Goal: Task Accomplishment & Management: Manage account settings

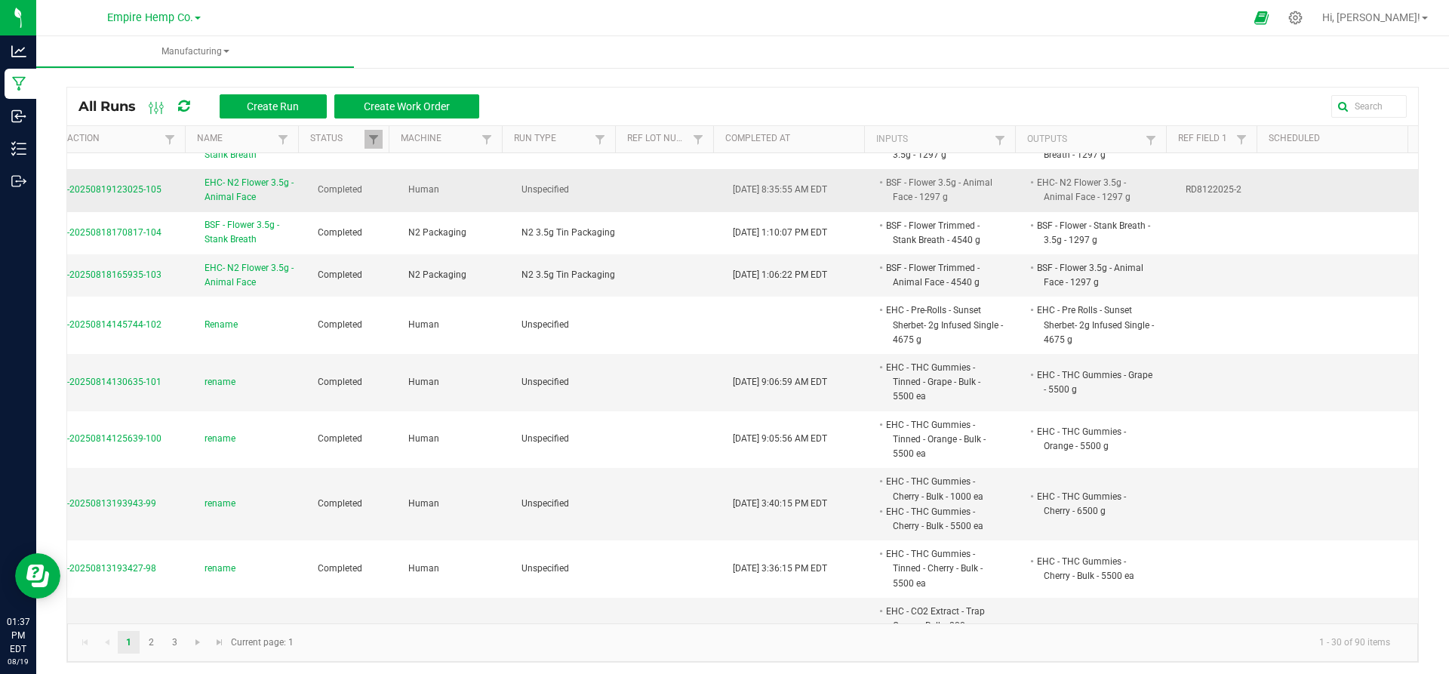
scroll to position [0, 35]
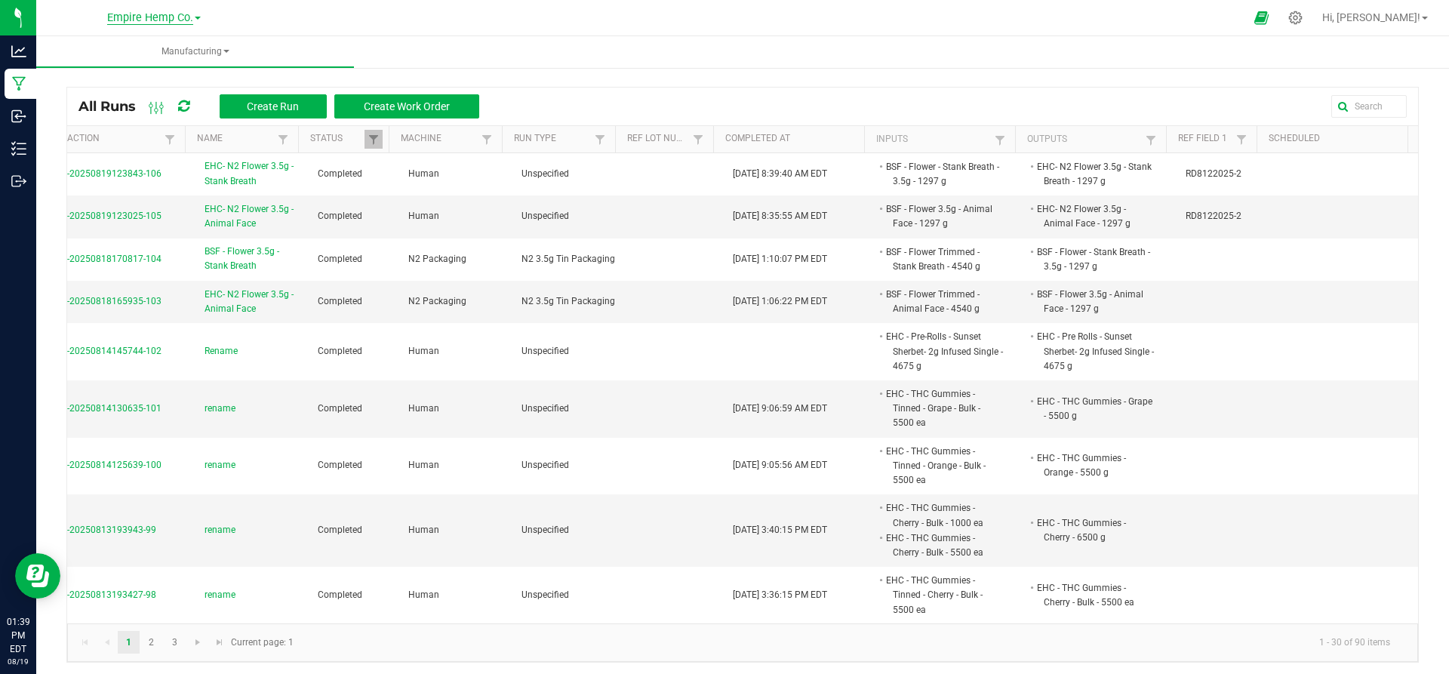
click at [156, 17] on span "Empire Hemp Co." at bounding box center [150, 18] width 86 height 14
click at [161, 52] on link "Cultivation" at bounding box center [154, 53] width 220 height 20
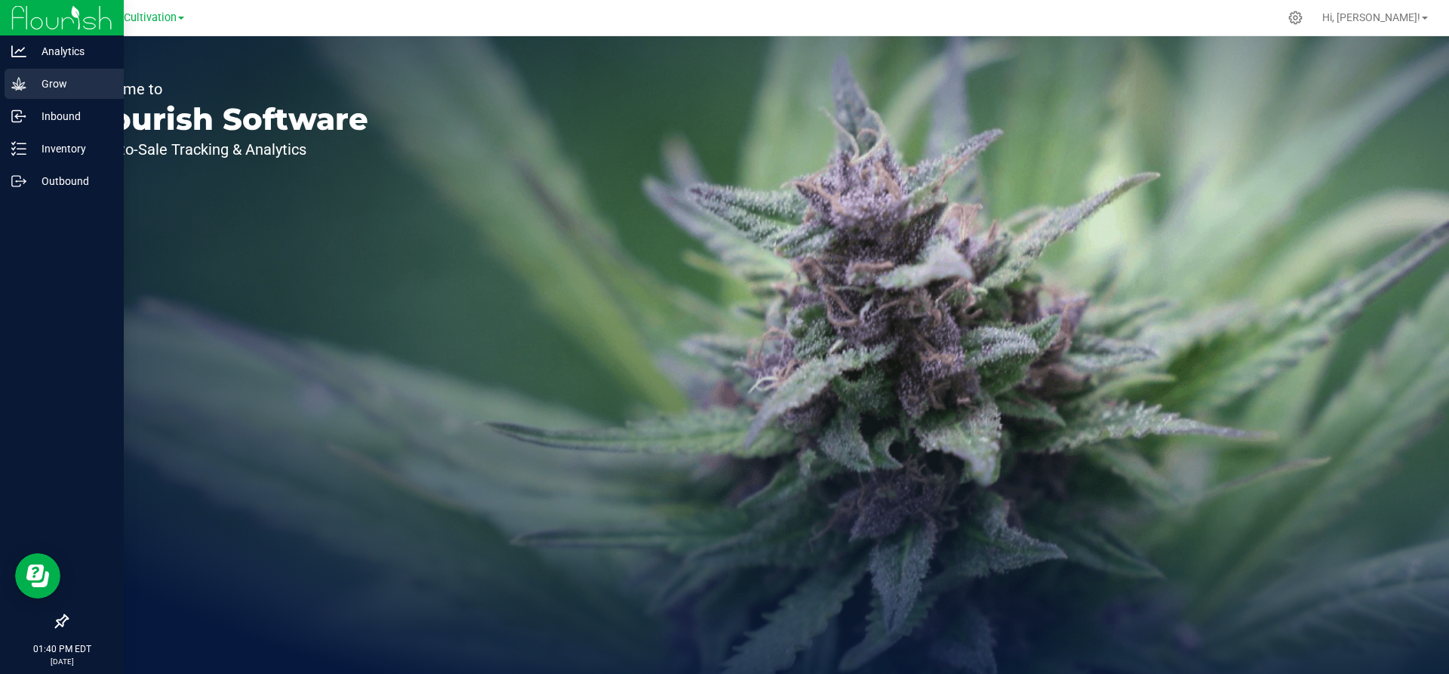
click at [38, 96] on div "Grow" at bounding box center [64, 84] width 119 height 30
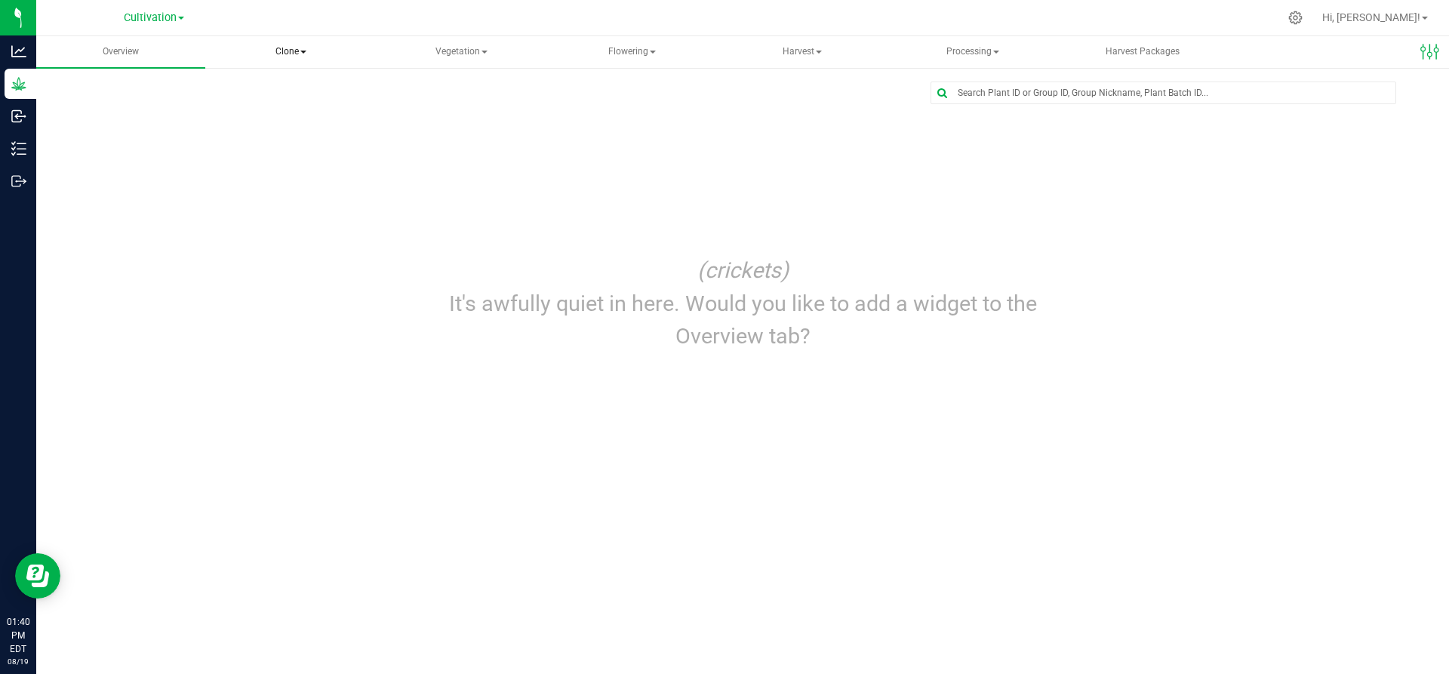
click at [286, 51] on span "Clone" at bounding box center [292, 52] width 168 height 30
click at [314, 109] on span "Cloning groups" at bounding box center [284, 108] width 114 height 13
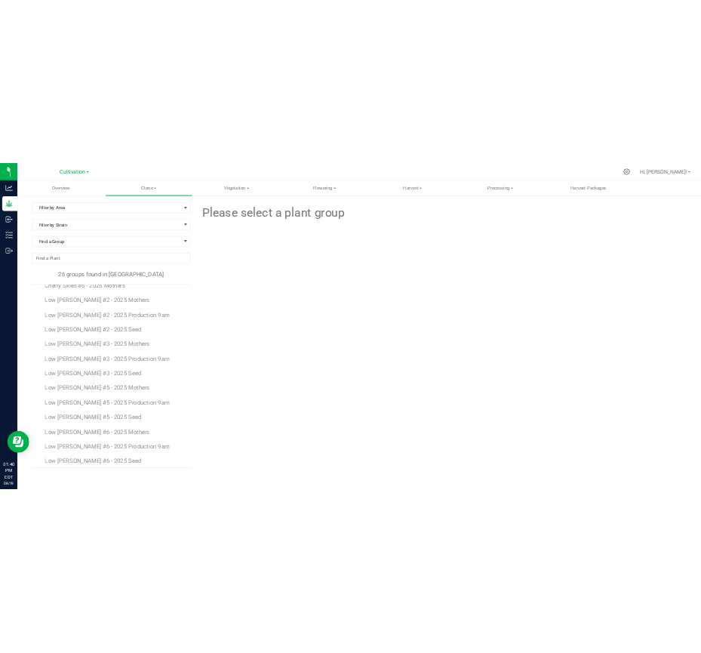
scroll to position [420, 0]
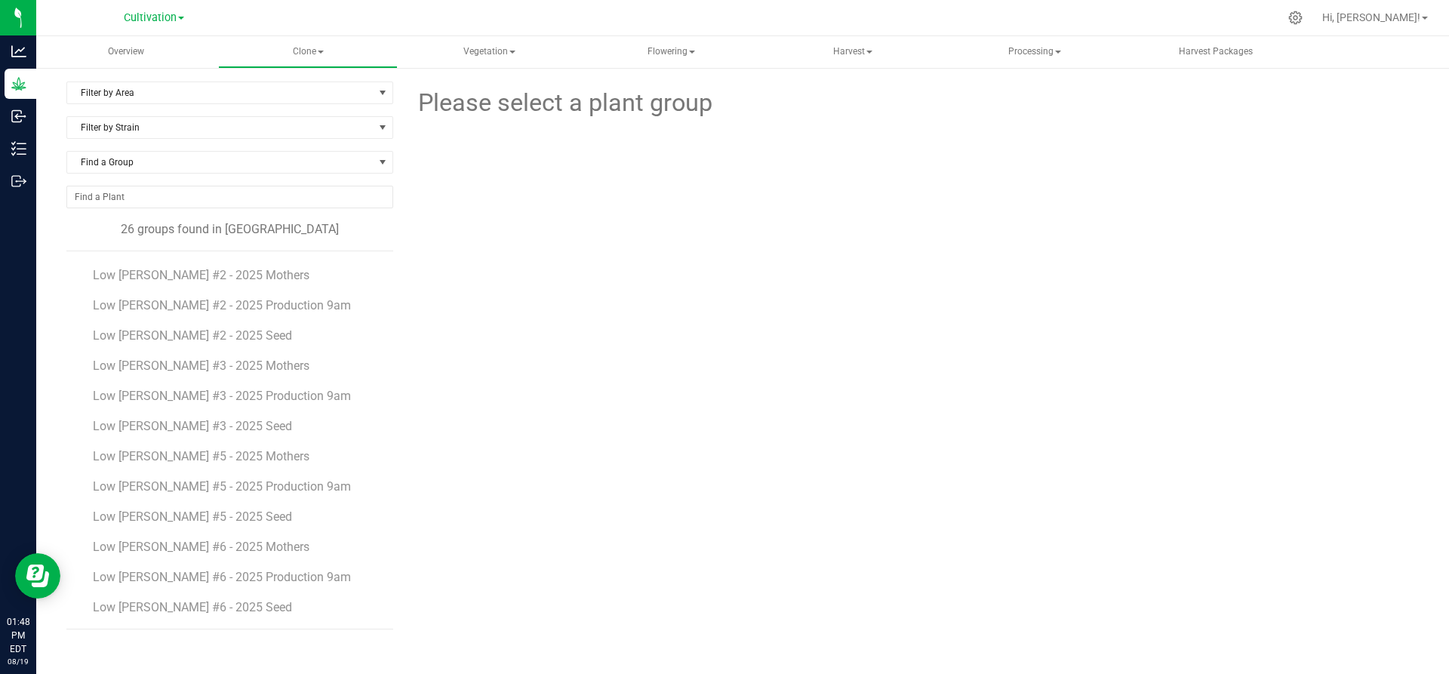
click at [216, 386] on li "Low [PERSON_NAME] #3 - 2025 Production 9am" at bounding box center [238, 390] width 290 height 30
click at [312, 279] on li "Low [PERSON_NAME] #2 - 2025 Mothers" at bounding box center [238, 269] width 290 height 30
click at [208, 268] on span "Low [PERSON_NAME] #2 - 2025 Mothers" at bounding box center [203, 275] width 220 height 14
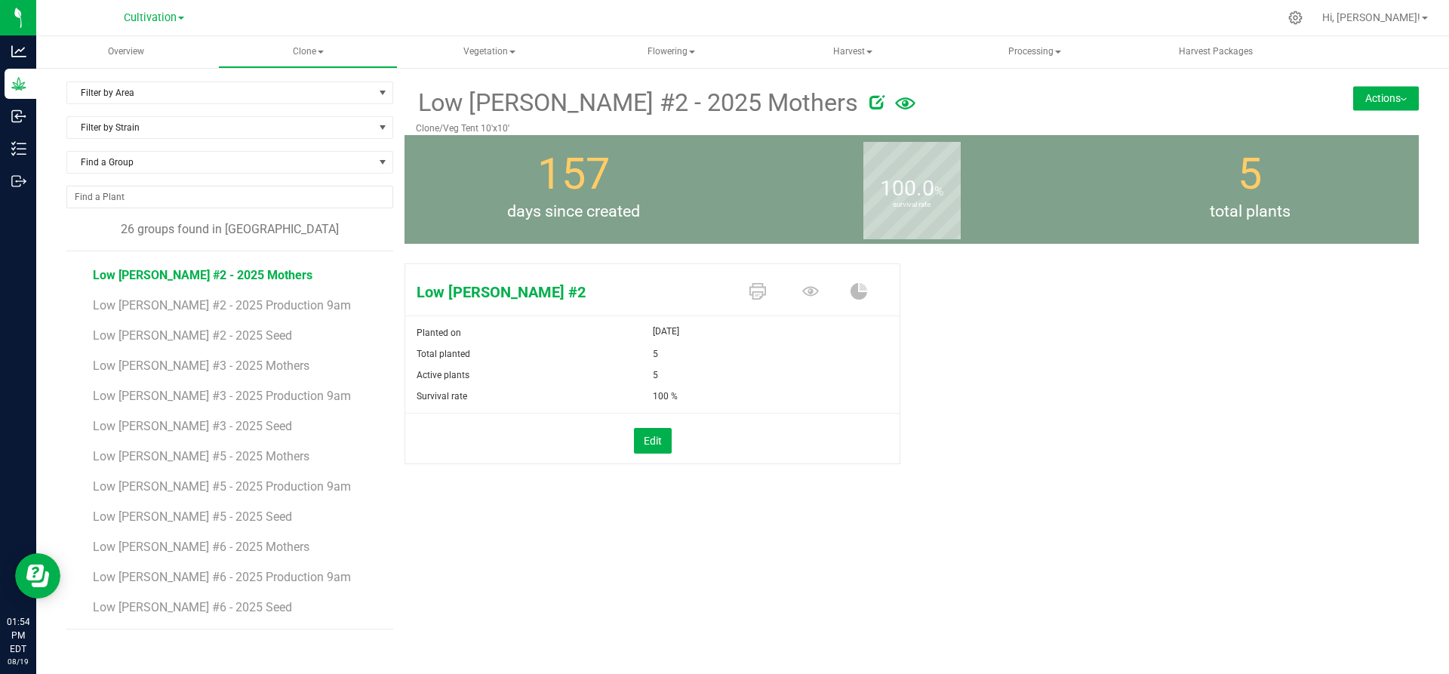
click at [1387, 91] on button "Actions" at bounding box center [1386, 98] width 66 height 24
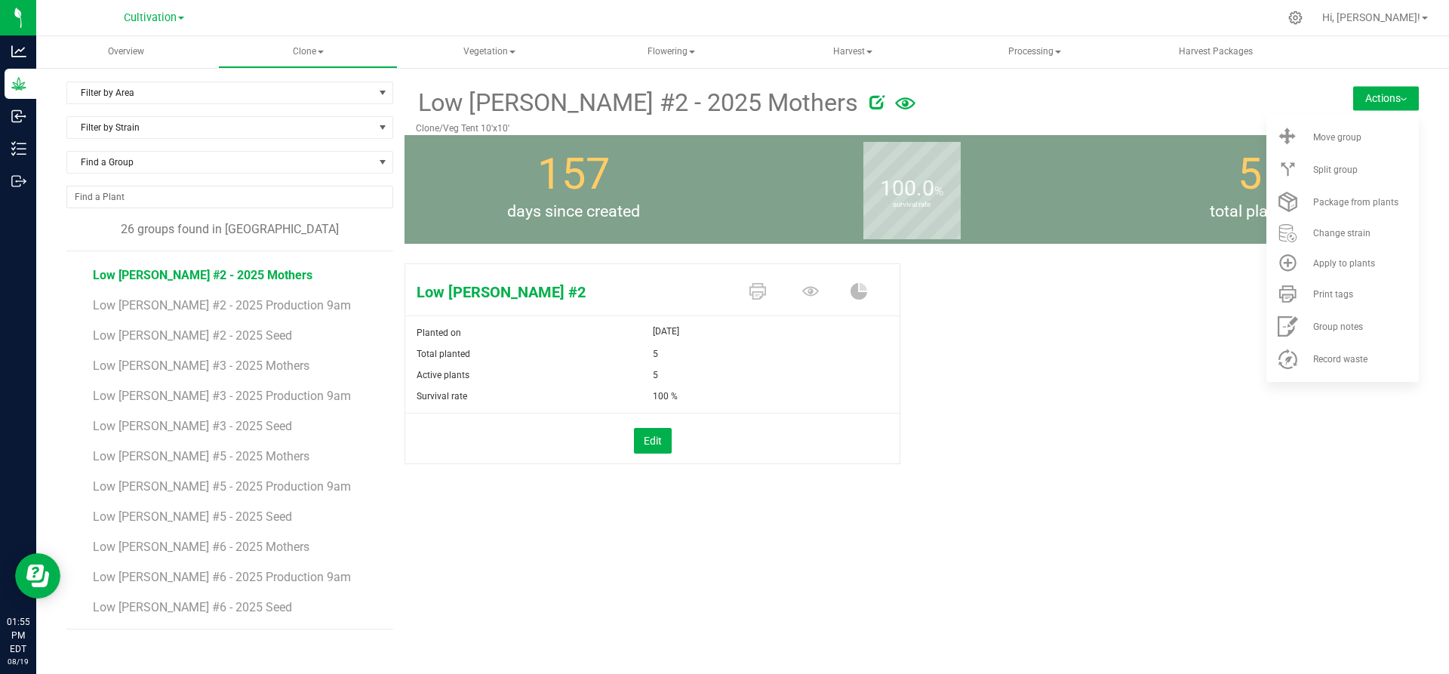
click at [1183, 369] on div "Low [PERSON_NAME] #2 Planted on [DATE] Total planted 5 Active plants 5 Survival…" at bounding box center [911, 379] width 1014 height 244
click at [1216, 321] on div "Low [PERSON_NAME] #2 Planted on [DATE] Total planted 5 Active plants 5 Survival…" at bounding box center [911, 379] width 1014 height 244
click at [1103, 115] on form at bounding box center [1048, 103] width 380 height 37
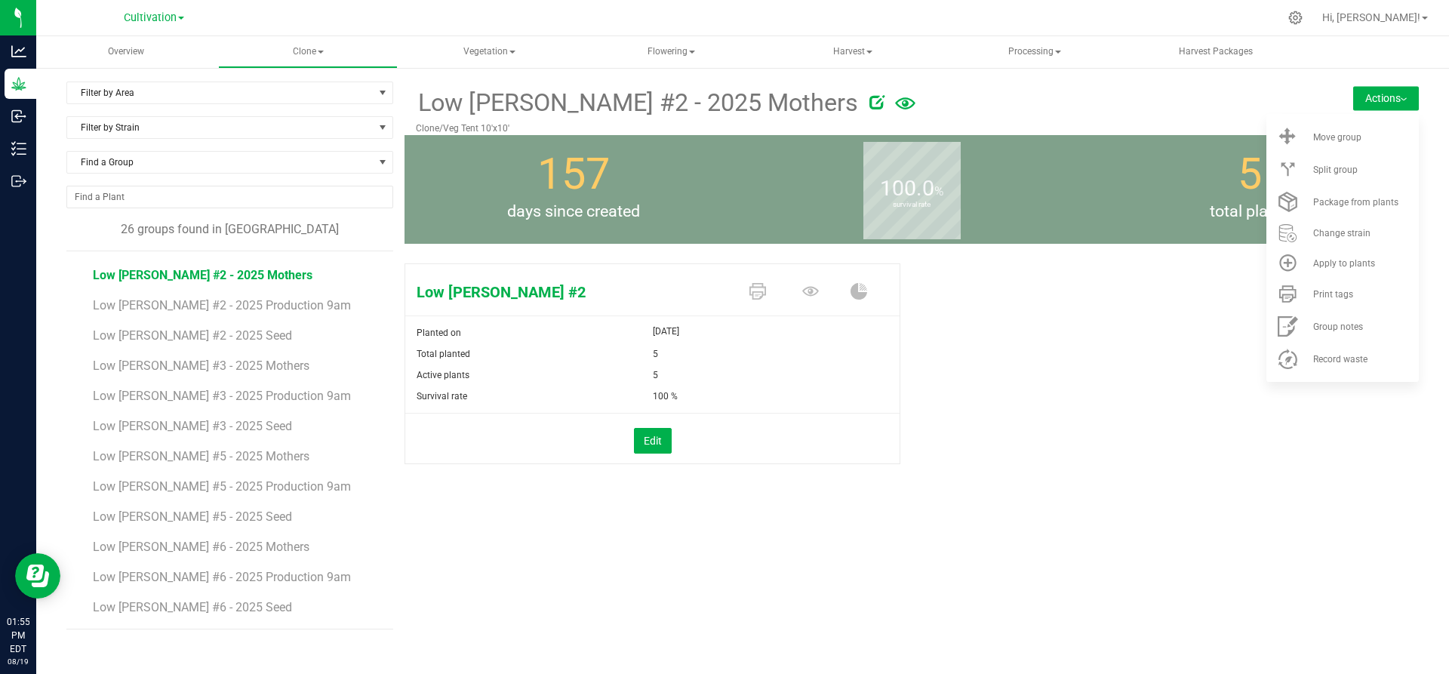
click at [1363, 111] on div "Low [PERSON_NAME] #2 - 2025 Mothers Clone/Veg Tent 10'x10' Actions Move group S…" at bounding box center [911, 108] width 1014 height 54
click at [1359, 97] on button "Actions" at bounding box center [1386, 98] width 66 height 24
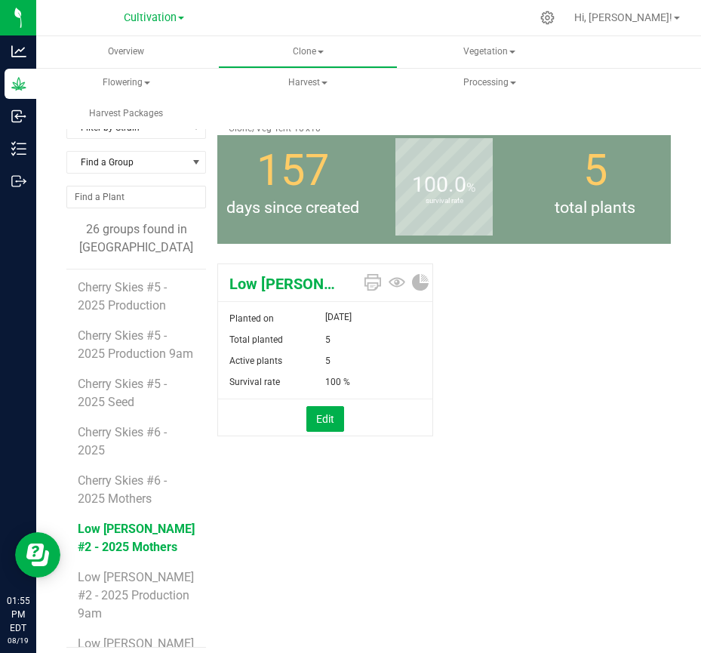
scroll to position [673, 0]
